Goal: Task Accomplishment & Management: Use online tool/utility

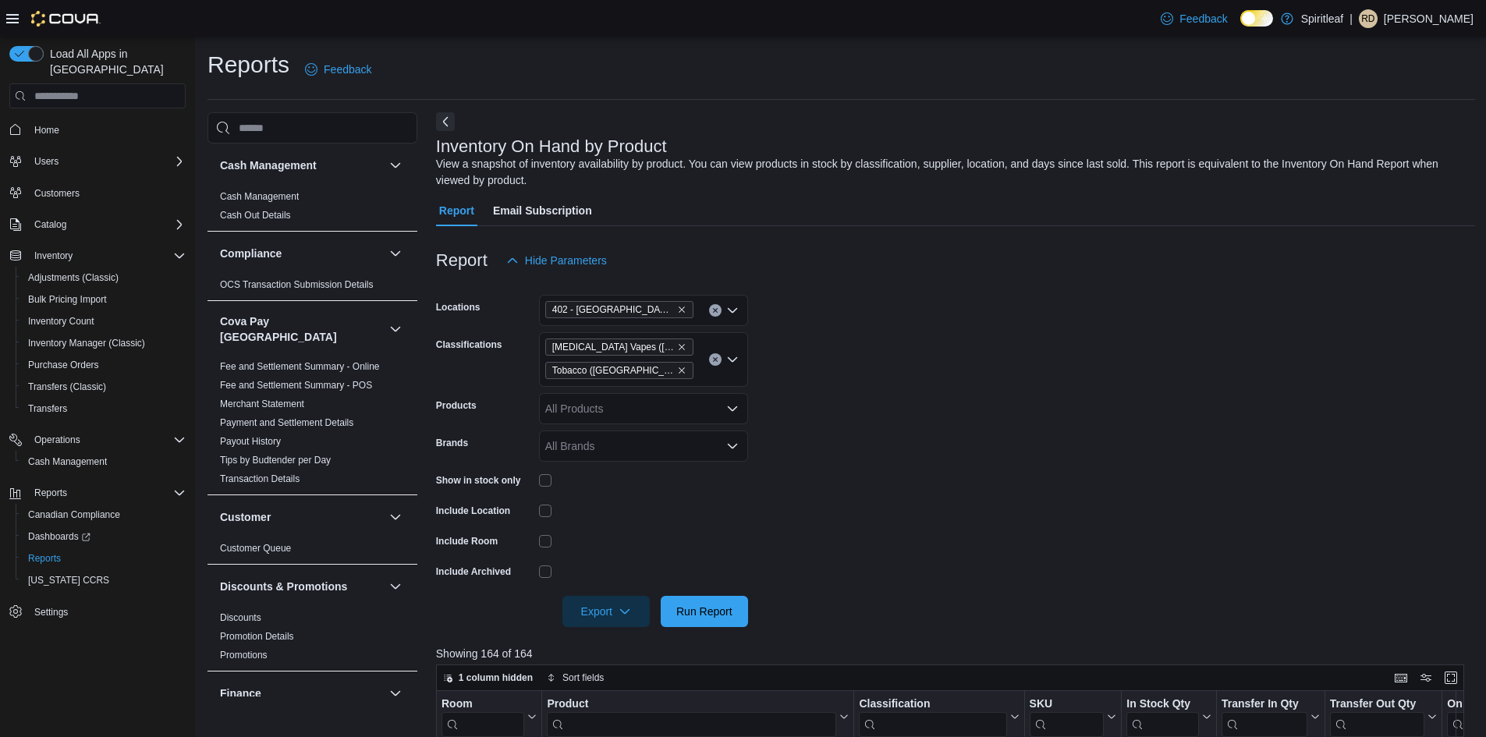
click at [80, 119] on span "Home" at bounding box center [107, 128] width 158 height 19
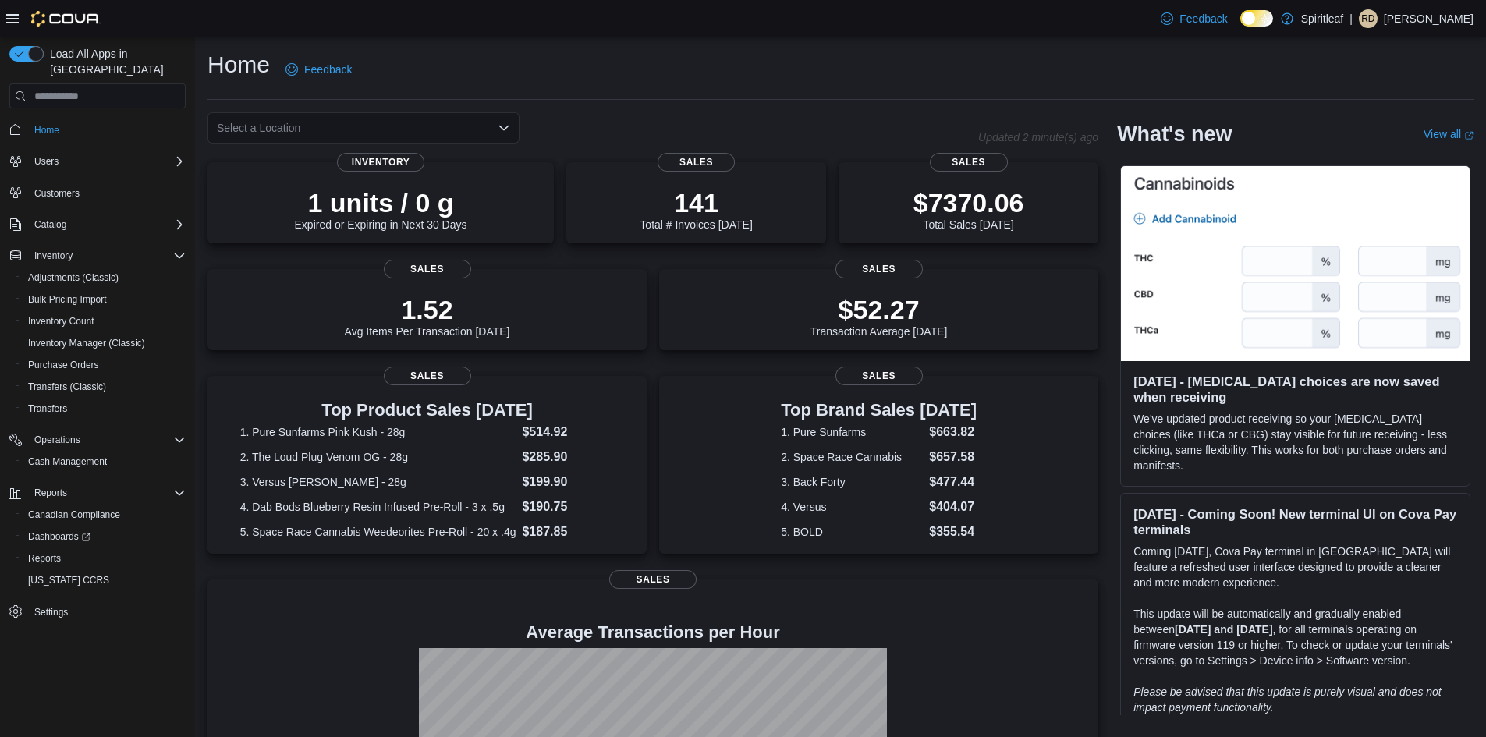
click at [328, 128] on div "Select a Location" at bounding box center [363, 127] width 312 height 31
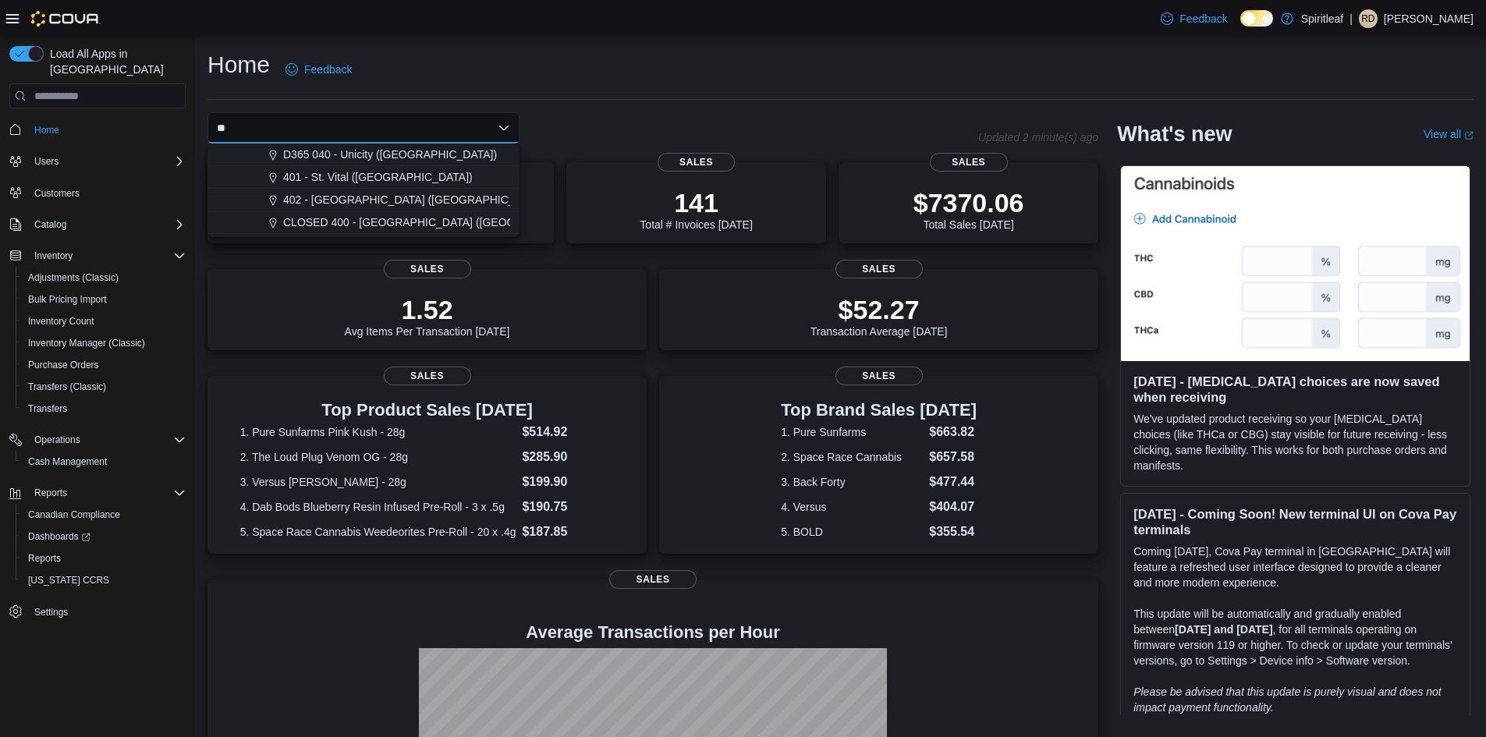
type input "***"
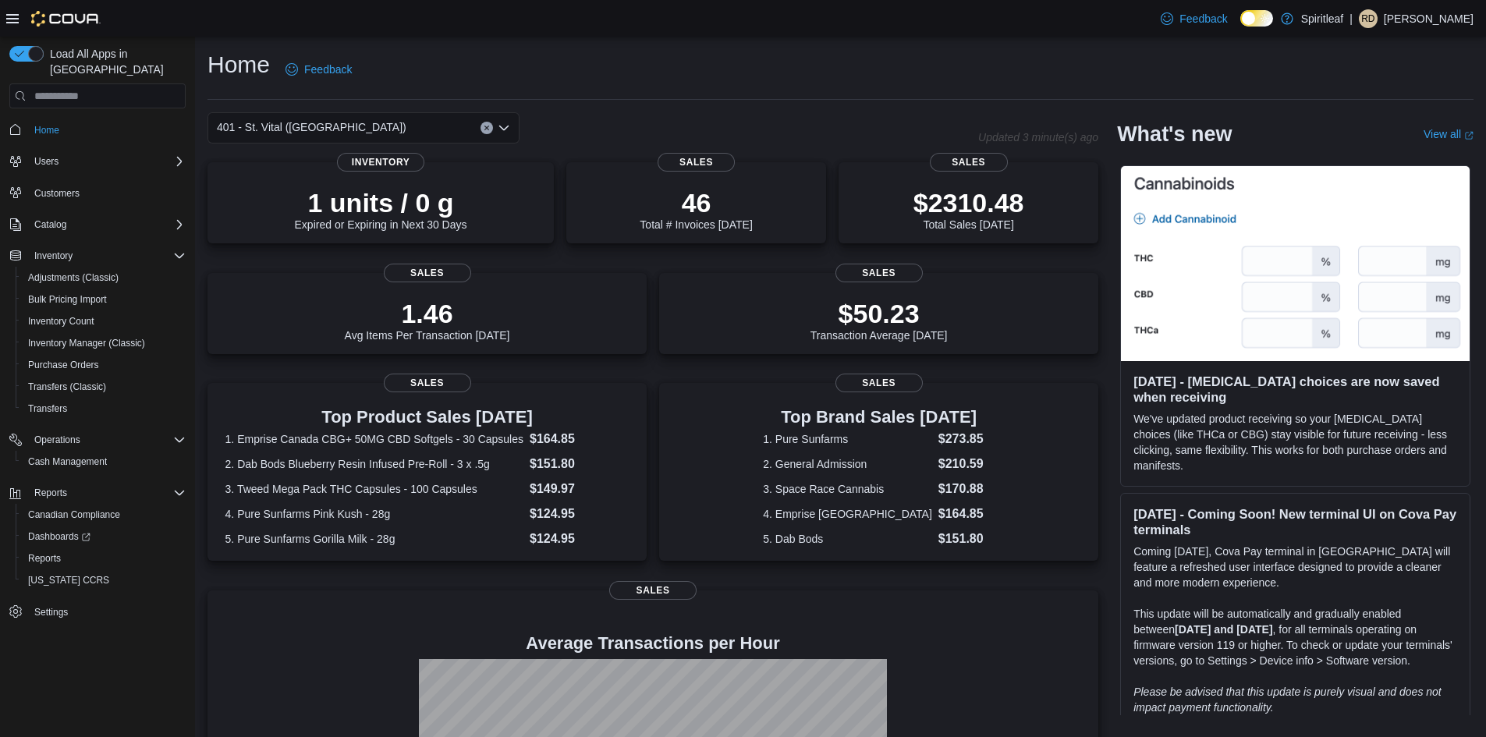
click at [490, 128] on button "Clear input" at bounding box center [486, 128] width 12 height 12
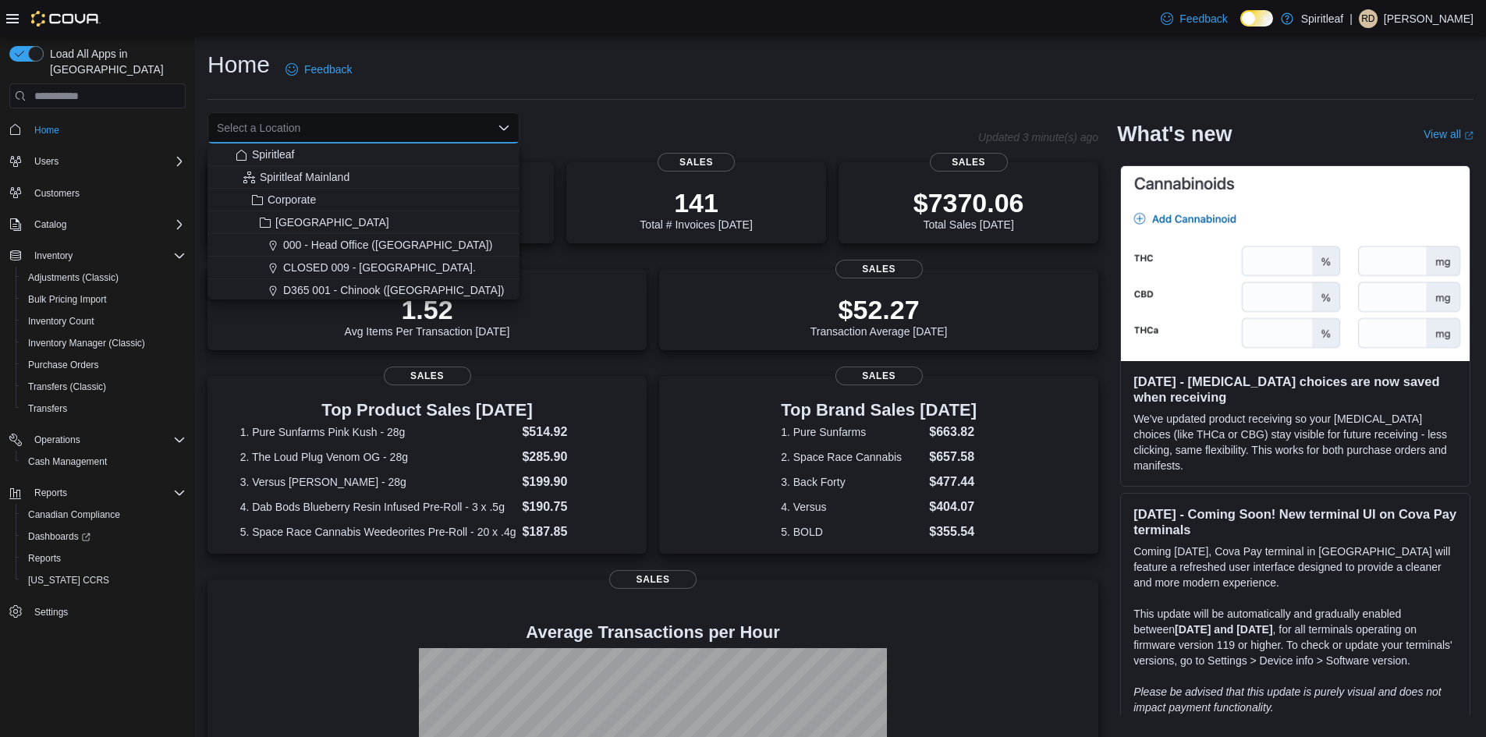
click at [646, 134] on div "Select a Location Combo box. Selected. Combo box input. Select a Location. Type…" at bounding box center [592, 127] width 770 height 31
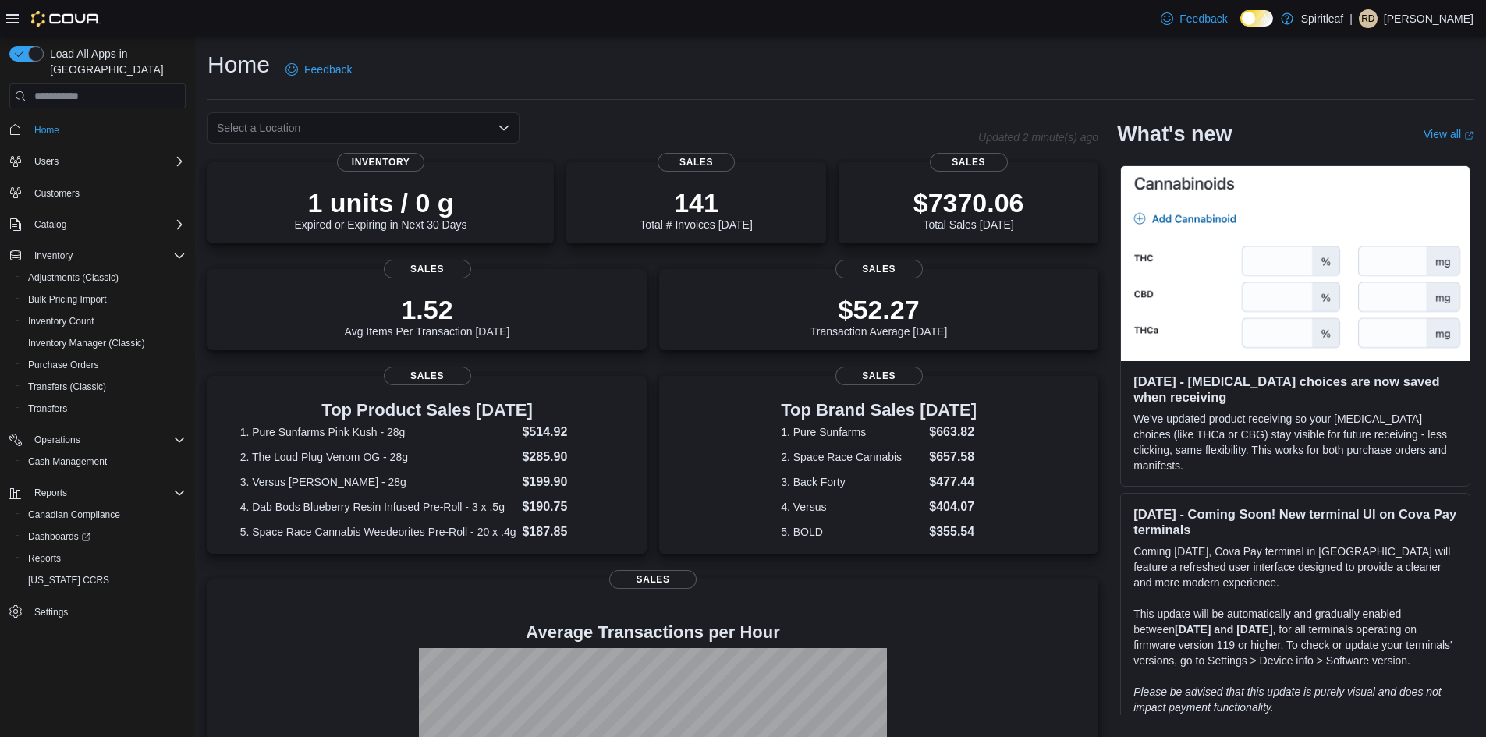
click at [451, 125] on div "Select a Location" at bounding box center [363, 127] width 312 height 31
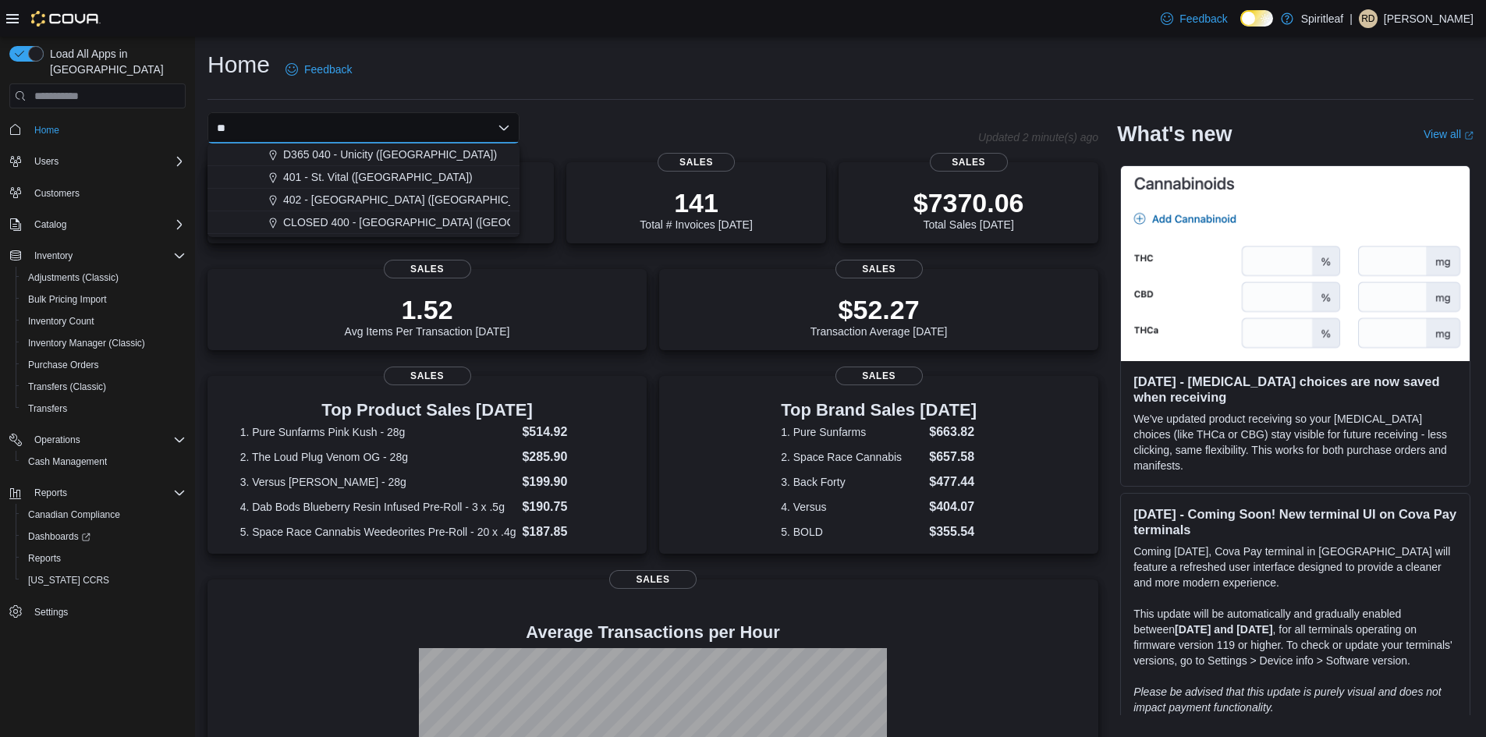
type input "***"
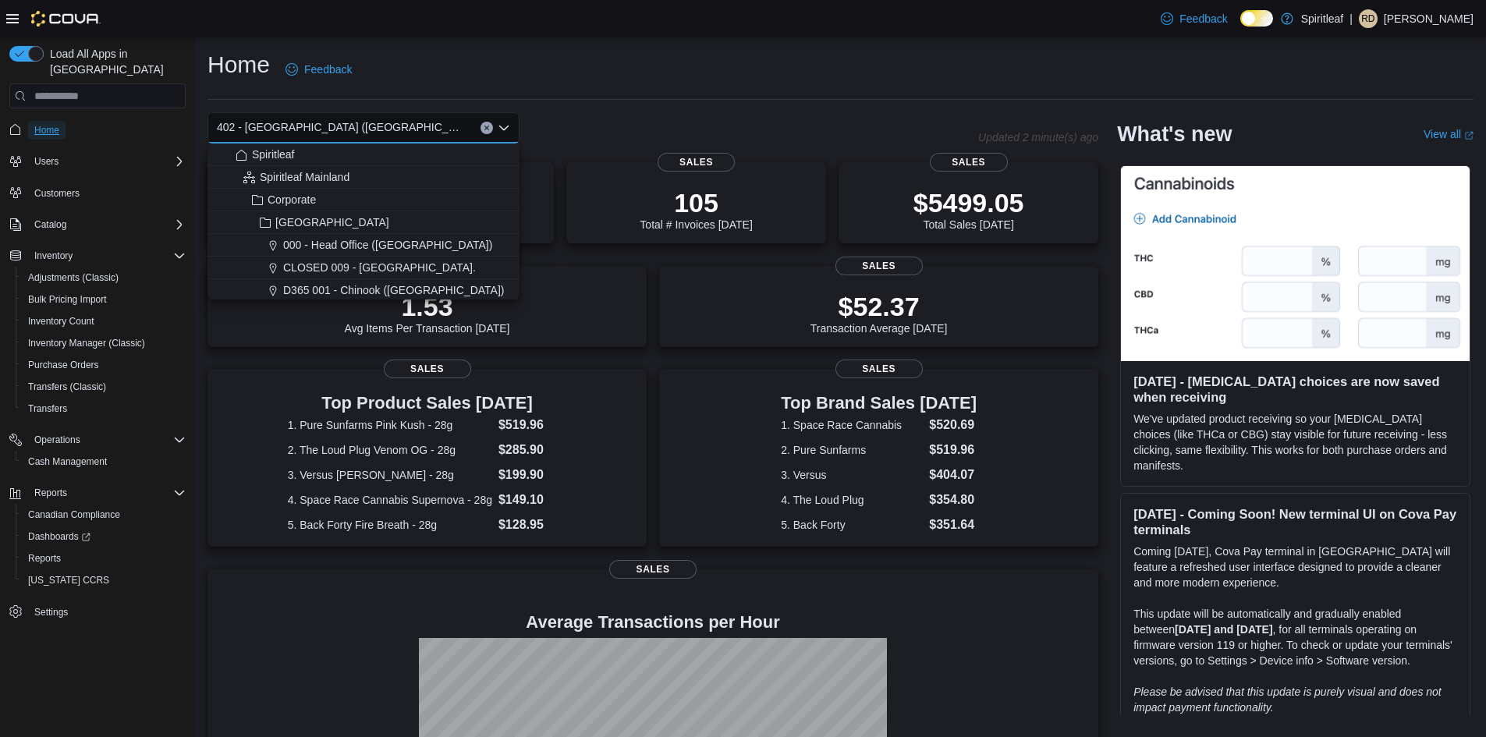
click at [55, 124] on span "Home" at bounding box center [46, 130] width 25 height 12
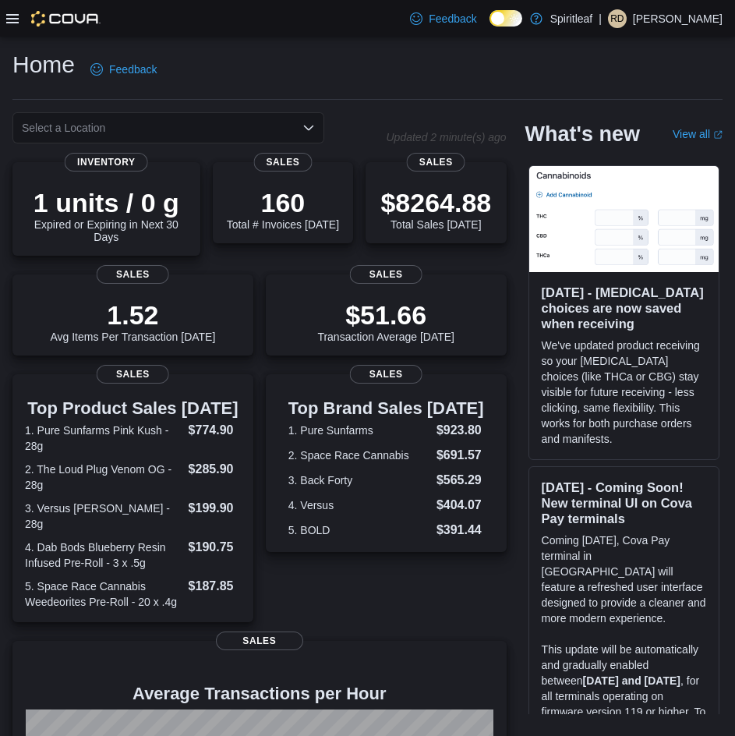
click at [140, 121] on div "Select a Location" at bounding box center [168, 127] width 312 height 31
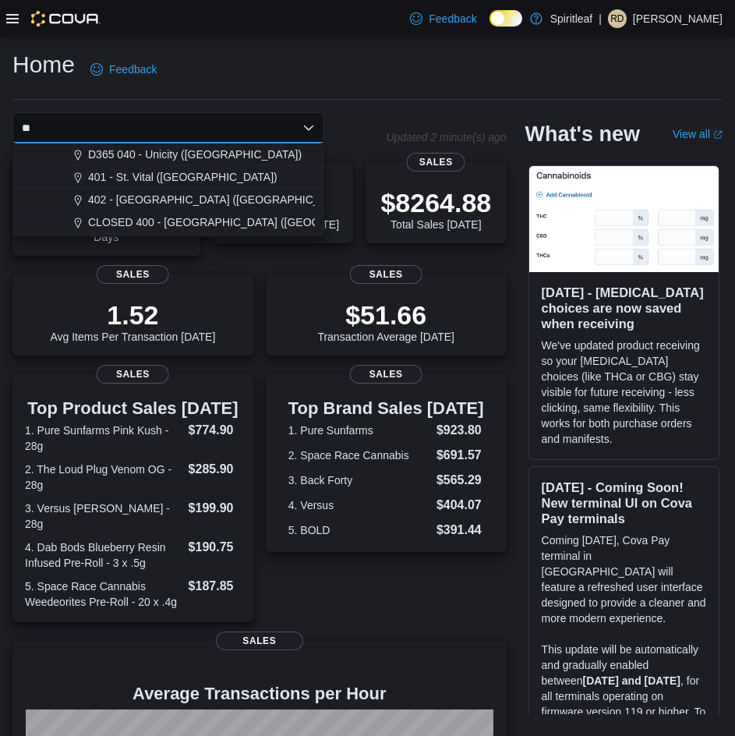
type input "***"
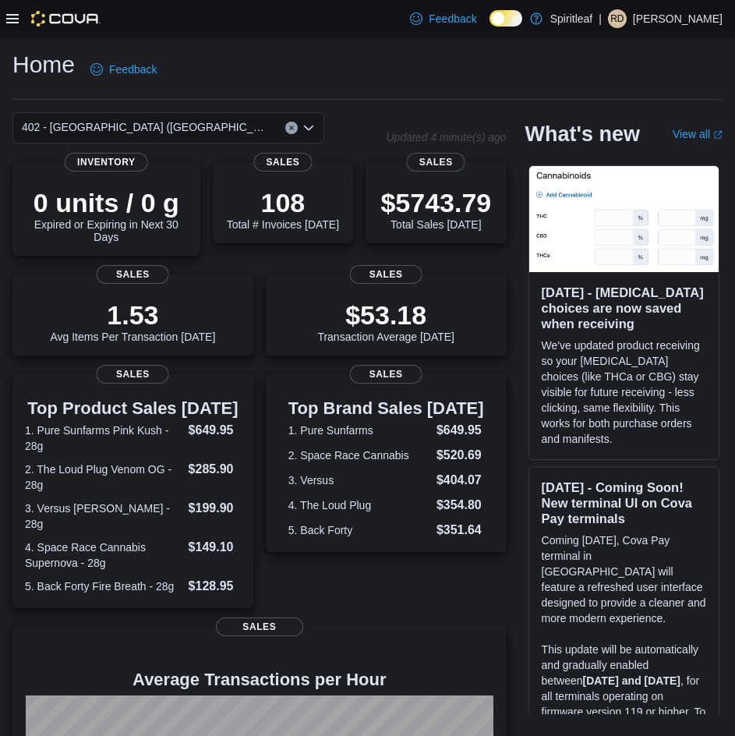
click at [404, 91] on div "Home Feedback" at bounding box center [367, 74] width 710 height 51
click at [10, 16] on icon at bounding box center [12, 18] width 12 height 12
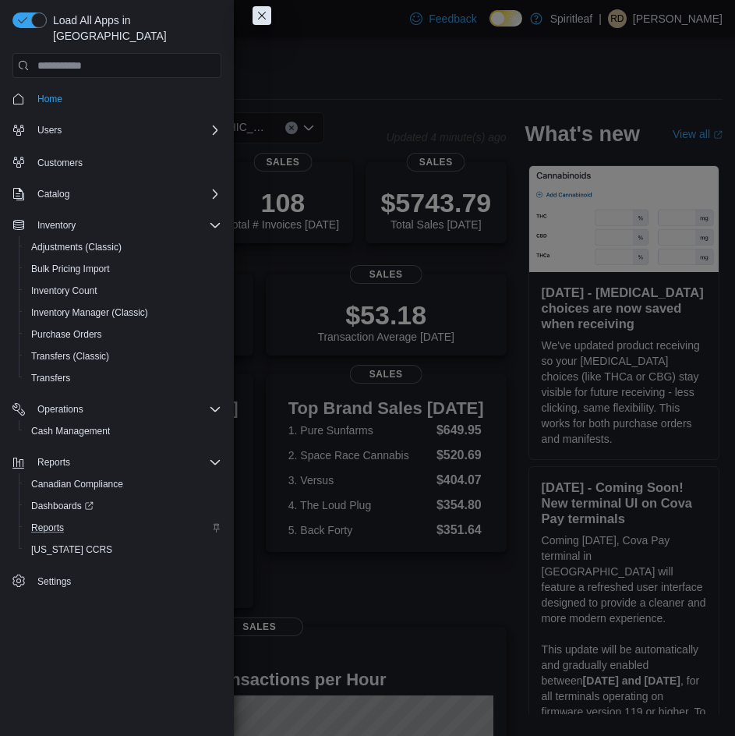
click at [76, 519] on div "Reports" at bounding box center [123, 528] width 197 height 19
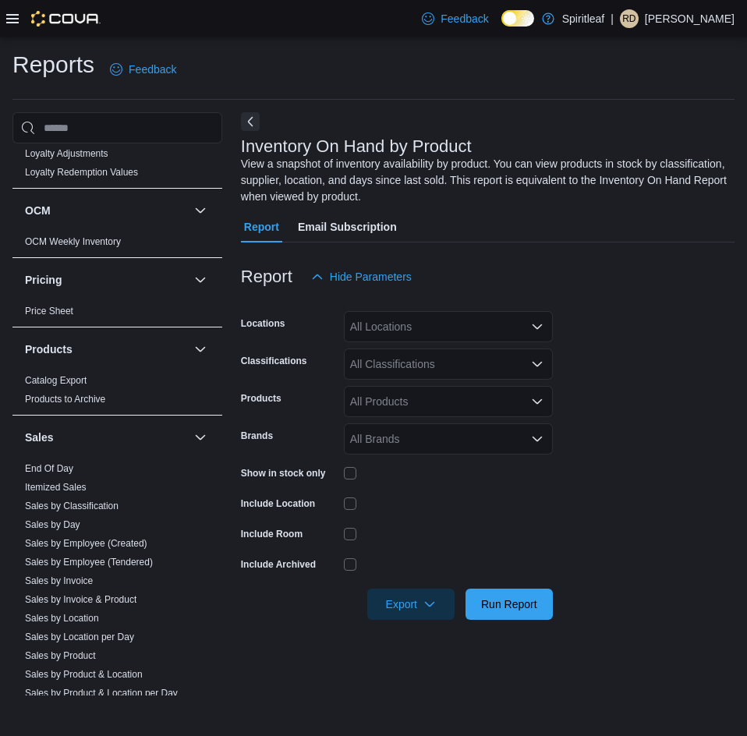
scroll to position [936, 0]
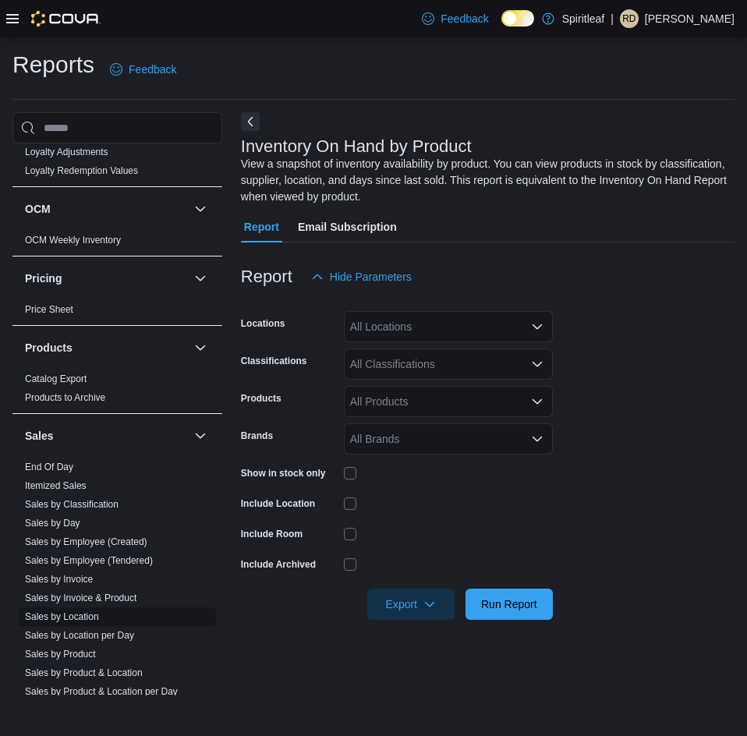
click at [94, 611] on link "Sales by Location" at bounding box center [62, 616] width 74 height 11
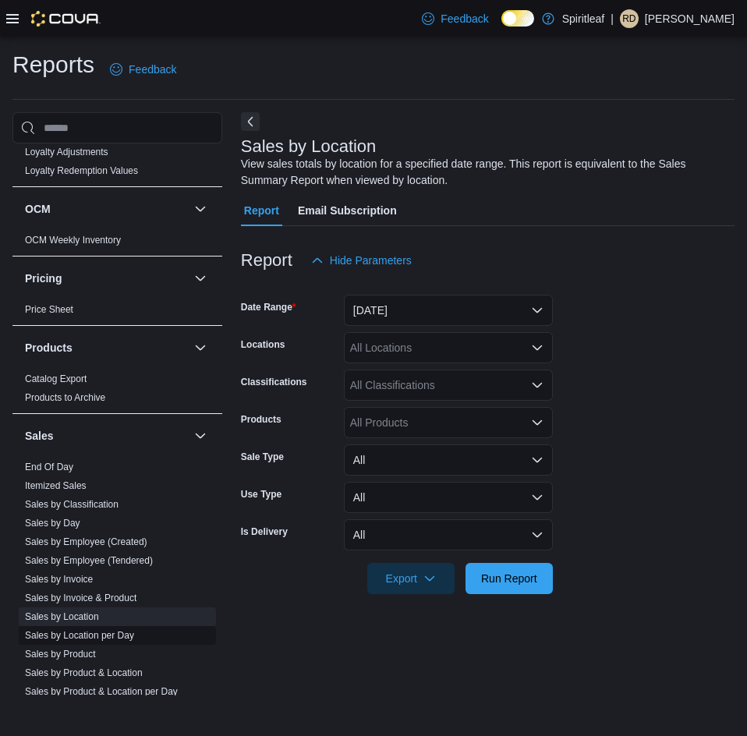
scroll to position [1014, 0]
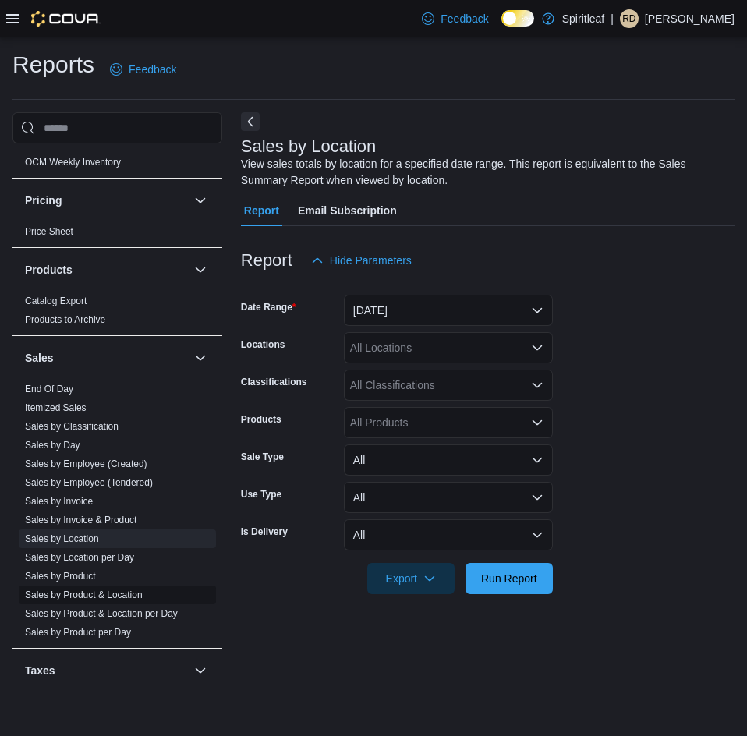
click at [87, 590] on link "Sales by Product & Location" at bounding box center [84, 595] width 118 height 11
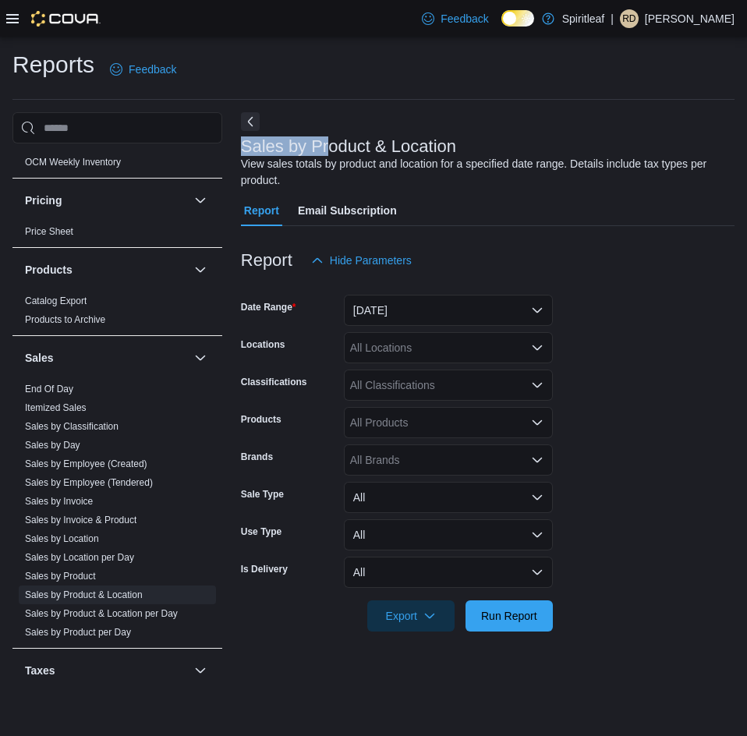
drag, startPoint x: 236, startPoint y: 147, endPoint x: 331, endPoint y: 145, distance: 95.2
click at [331, 145] on div "Cash Management Cash Management Cash Out Details Compliance OCS Transaction Sub…" at bounding box center [373, 403] width 722 height 583
click at [417, 178] on div "View sales totals by product and location for a specified date range. Details i…" at bounding box center [484, 172] width 486 height 33
click at [470, 354] on div "All Locations" at bounding box center [448, 347] width 209 height 31
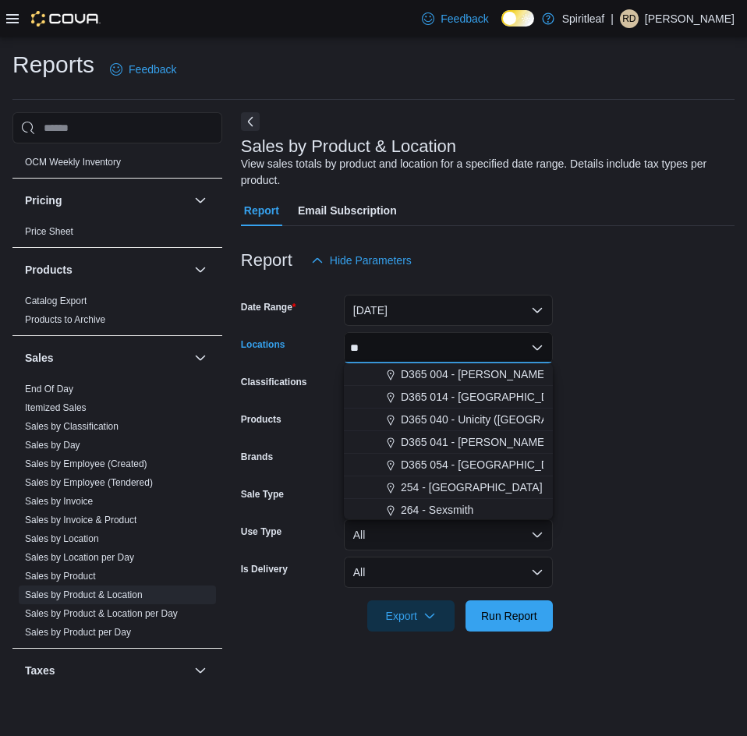
type input "***"
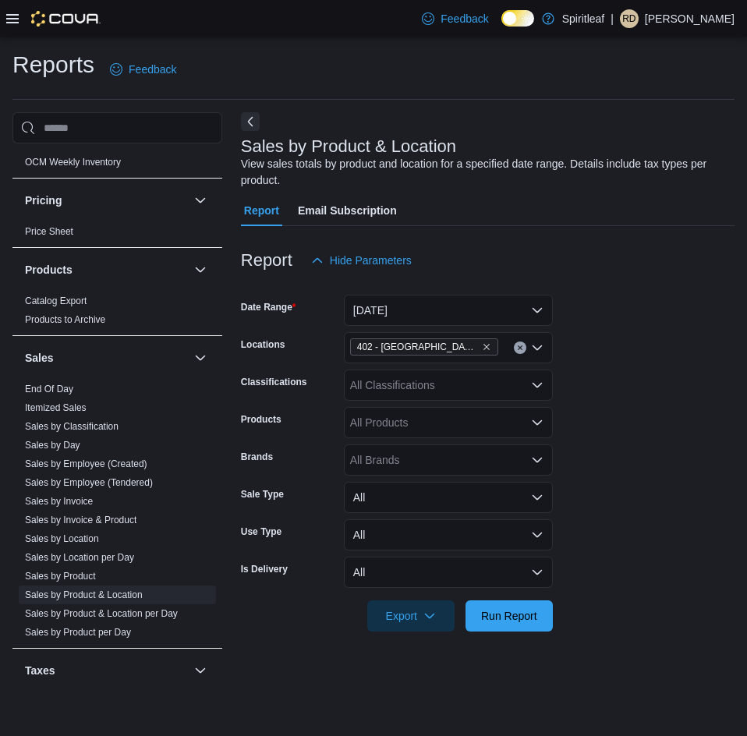
click at [585, 379] on form "Date Range Yesterday Locations 402 - Polo Park (Winnipeg) Classifications All C…" at bounding box center [488, 454] width 494 height 356
click at [497, 377] on div "All Classifications" at bounding box center [448, 385] width 209 height 31
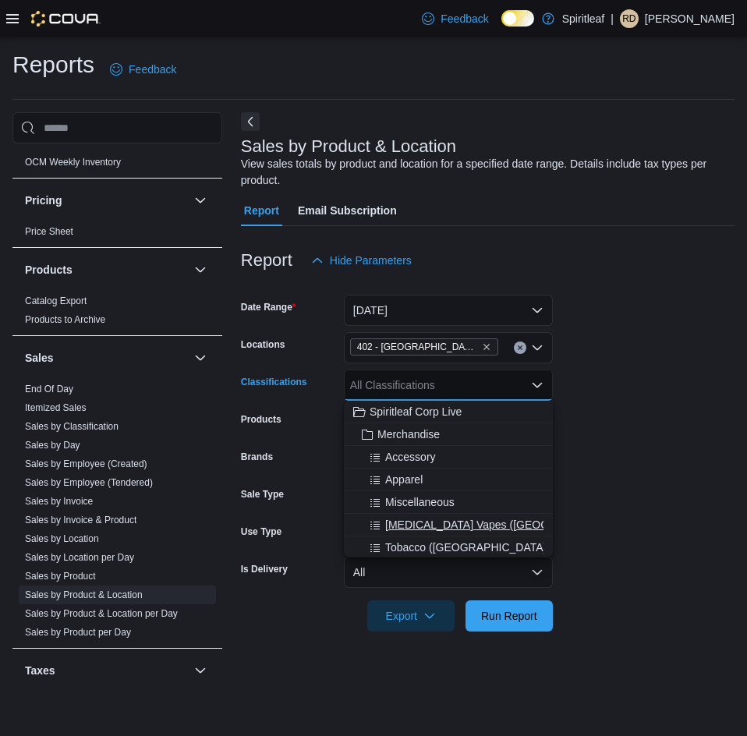
click at [492, 517] on span "Nicotine Vapes (Manitoba)" at bounding box center [508, 525] width 246 height 16
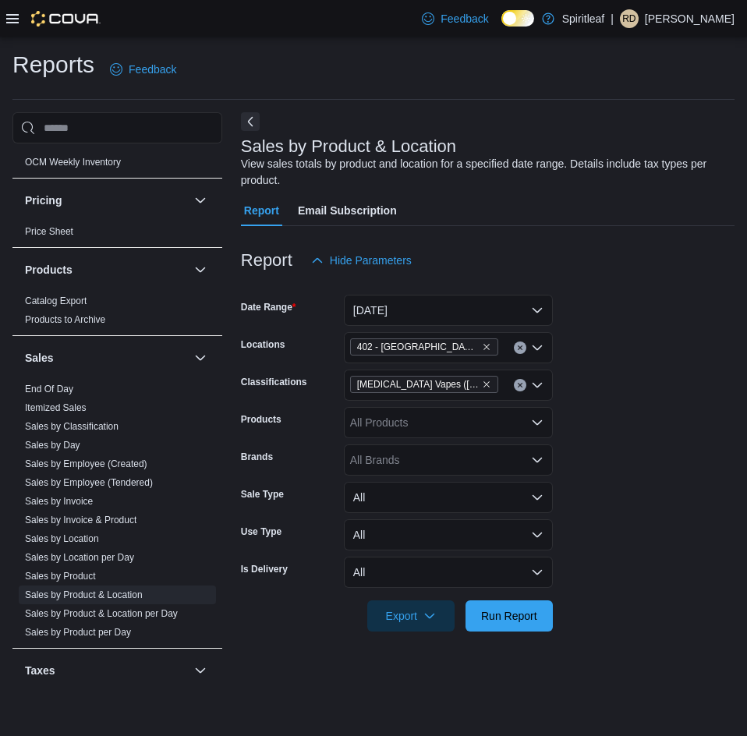
click at [650, 531] on form "Date Range Yesterday Locations 402 - Polo Park (Winnipeg) Classifications Nicot…" at bounding box center [488, 454] width 494 height 356
click at [519, 384] on icon "Clear input" at bounding box center [520, 386] width 4 height 4
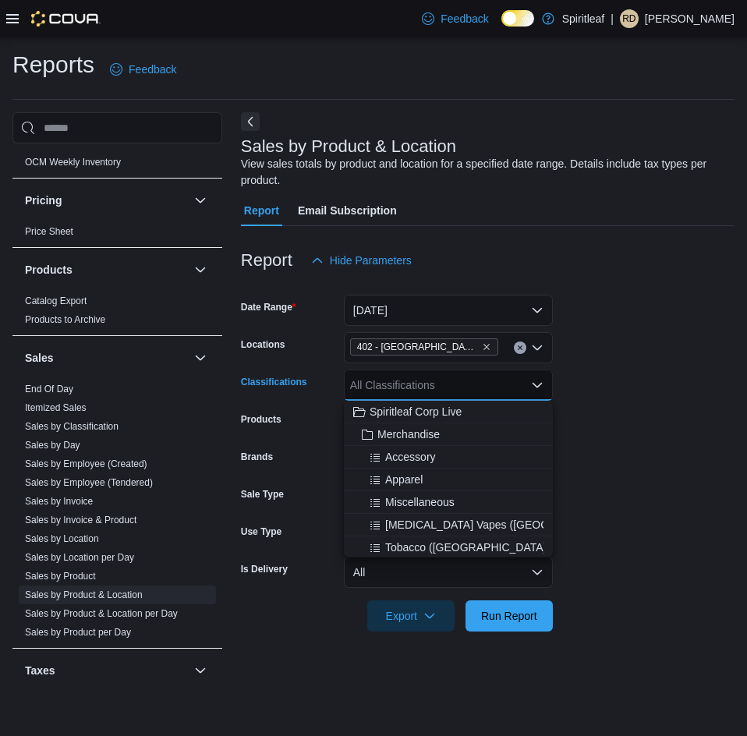
click at [486, 384] on div "All Classifications" at bounding box center [448, 385] width 209 height 31
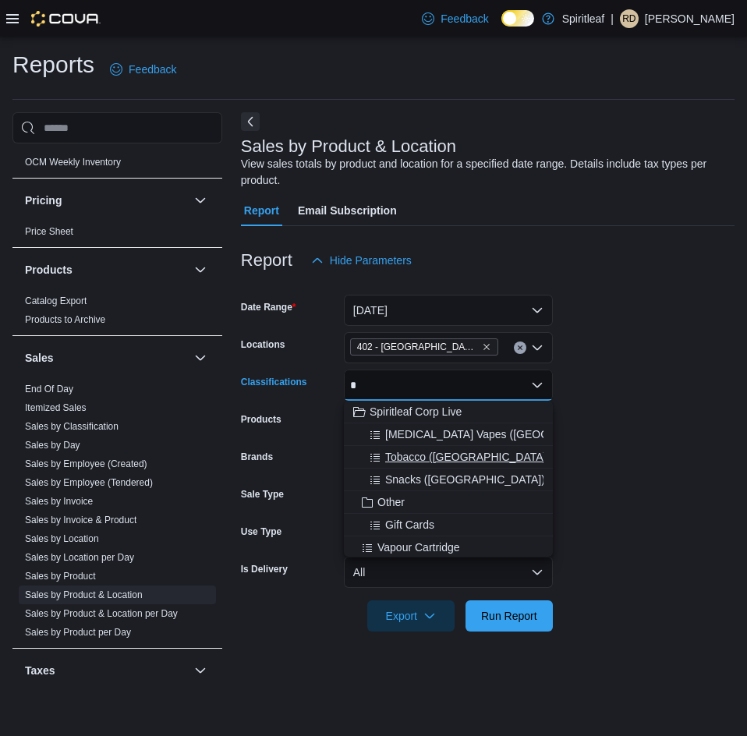
type input "*"
click at [434, 453] on span "Tobacco (Manitoba)" at bounding box center [467, 457] width 165 height 16
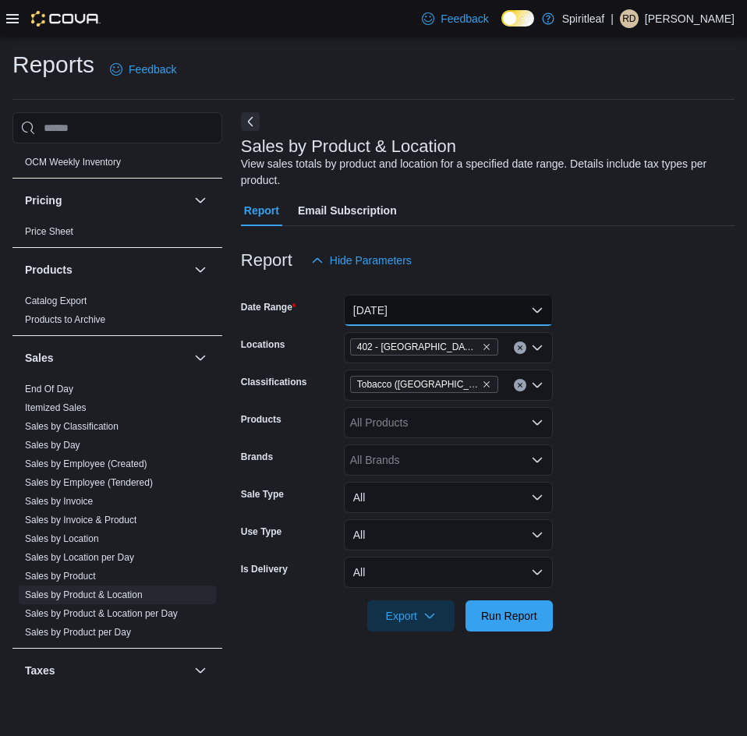
click at [489, 307] on button "Yesterday" at bounding box center [448, 310] width 209 height 31
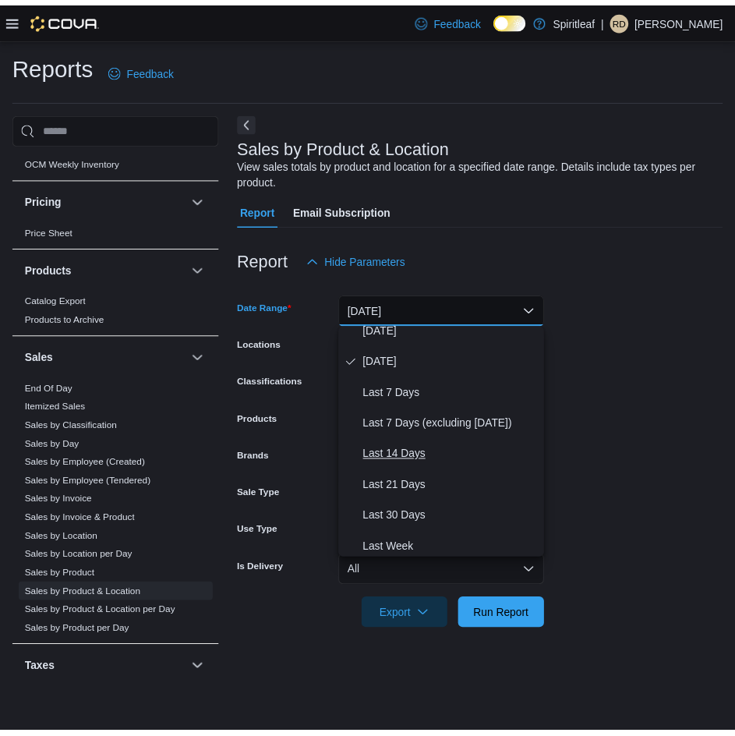
scroll to position [78, 0]
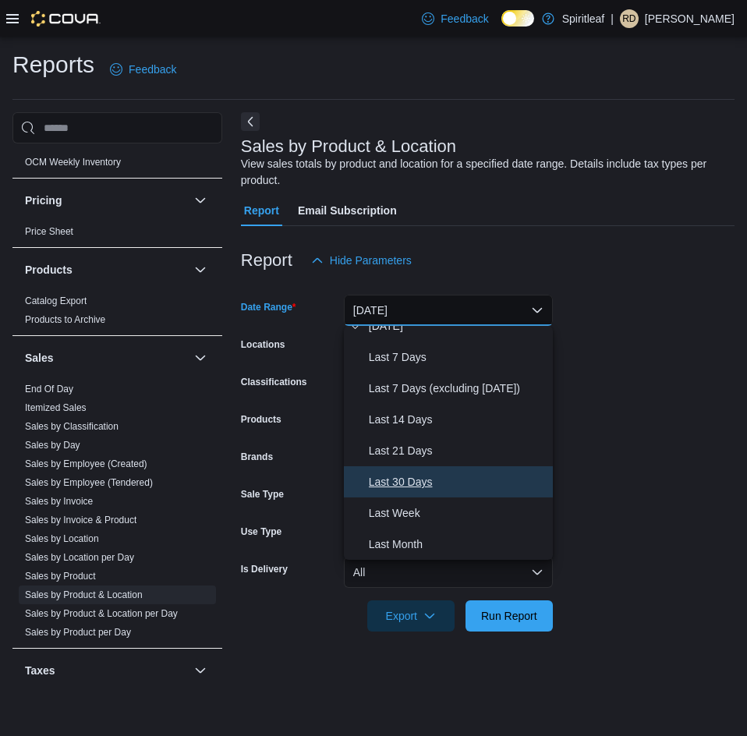
click at [405, 485] on span "Last 30 Days" at bounding box center [458, 482] width 178 height 19
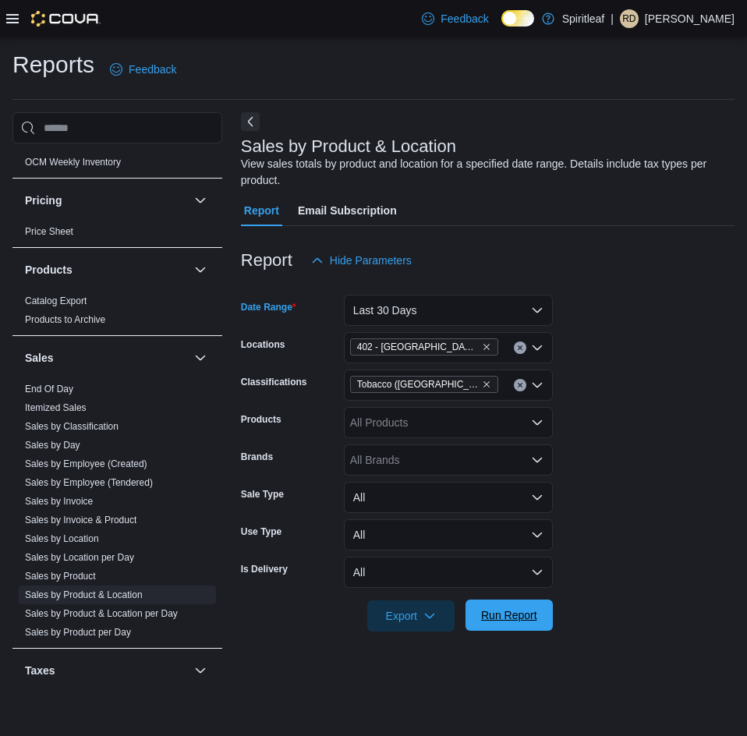
click at [502, 613] on span "Run Report" at bounding box center [509, 615] width 56 height 16
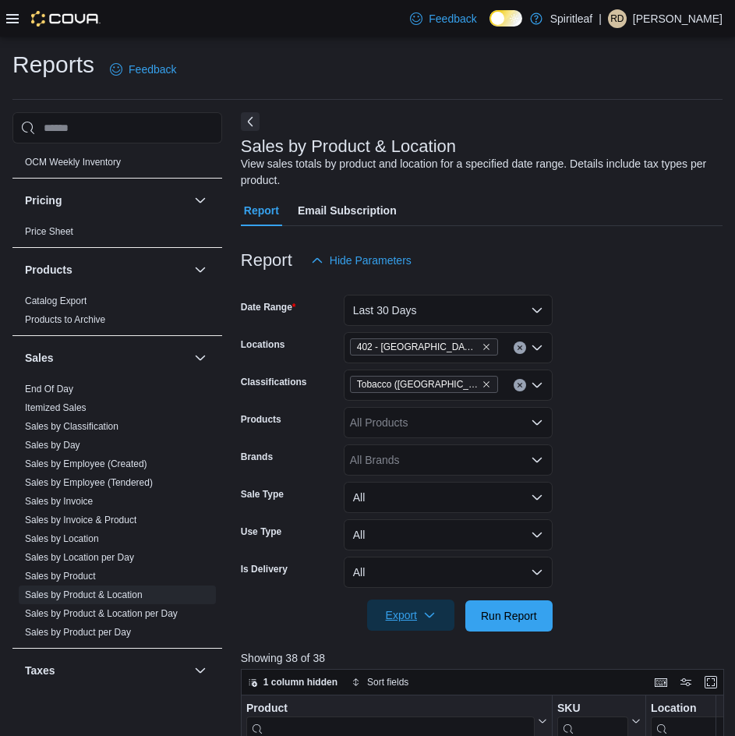
click at [428, 609] on span "Export" at bounding box center [411, 615] width 69 height 31
click at [426, 514] on button "Export to Excel" at bounding box center [413, 522] width 89 height 31
click at [482, 346] on icon "Remove 402 - Polo Park (Winnipeg) from selection in this group" at bounding box center [486, 346] width 9 height 9
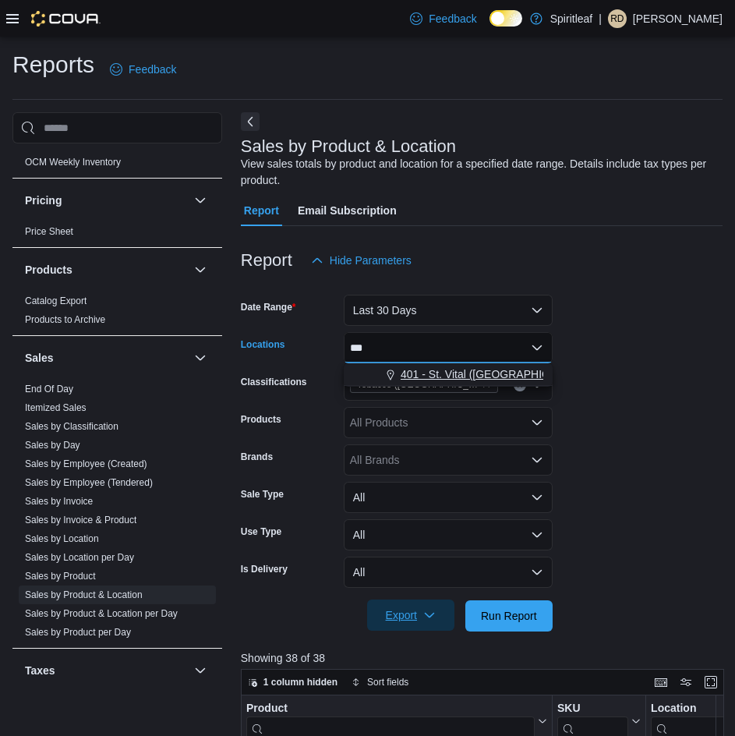
type input "***"
click at [461, 380] on span "401 - St. Vital ([GEOGRAPHIC_DATA])" at bounding box center [496, 375] width 190 height 16
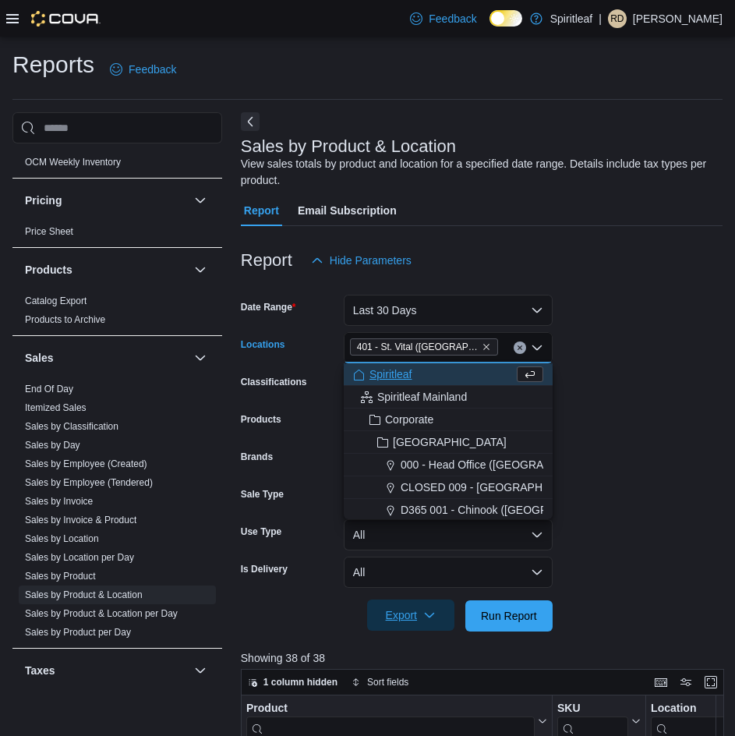
click at [593, 596] on div at bounding box center [482, 594] width 482 height 12
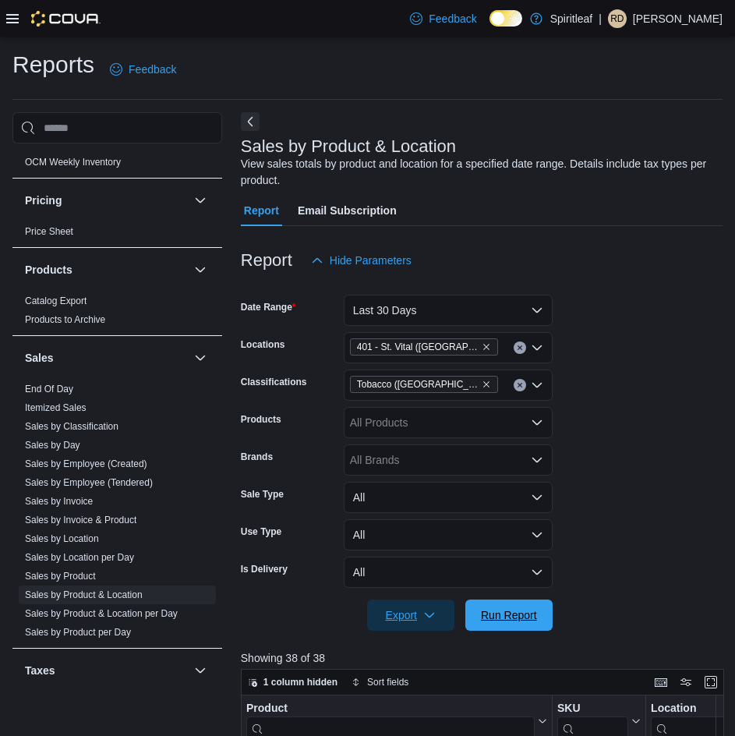
click at [526, 611] on span "Run Report" at bounding box center [509, 615] width 56 height 16
click at [483, 421] on div "All Products" at bounding box center [448, 422] width 209 height 31
drag, startPoint x: 687, startPoint y: 479, endPoint x: 671, endPoint y: 477, distance: 16.5
click at [685, 479] on form "Date Range Last 30 Days Locations 401 - St. Vital (Winnipeg) Classifications To…" at bounding box center [482, 454] width 482 height 356
click at [409, 617] on span "Export" at bounding box center [411, 615] width 69 height 31
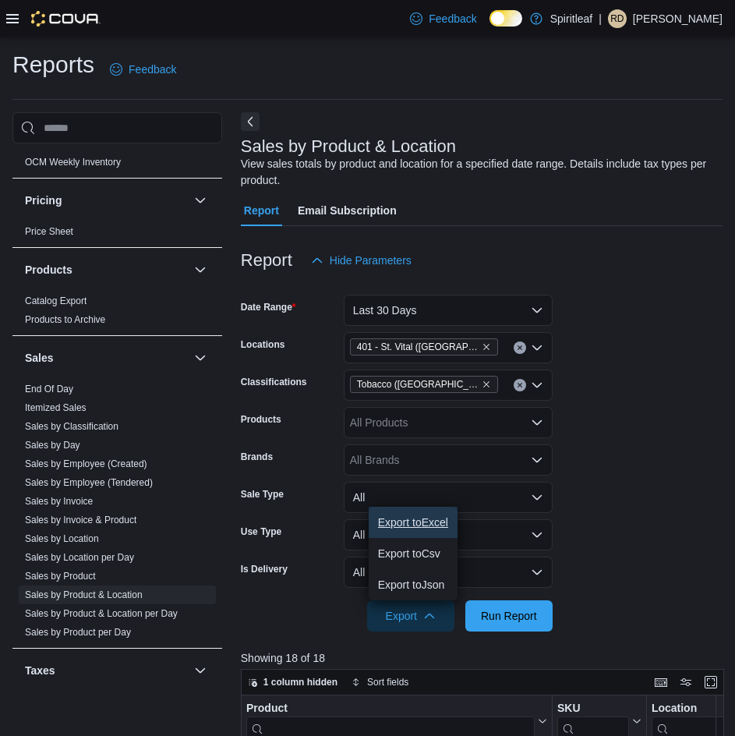
click at [395, 526] on span "Export to Excel" at bounding box center [413, 522] width 70 height 12
